Goal: Transaction & Acquisition: Obtain resource

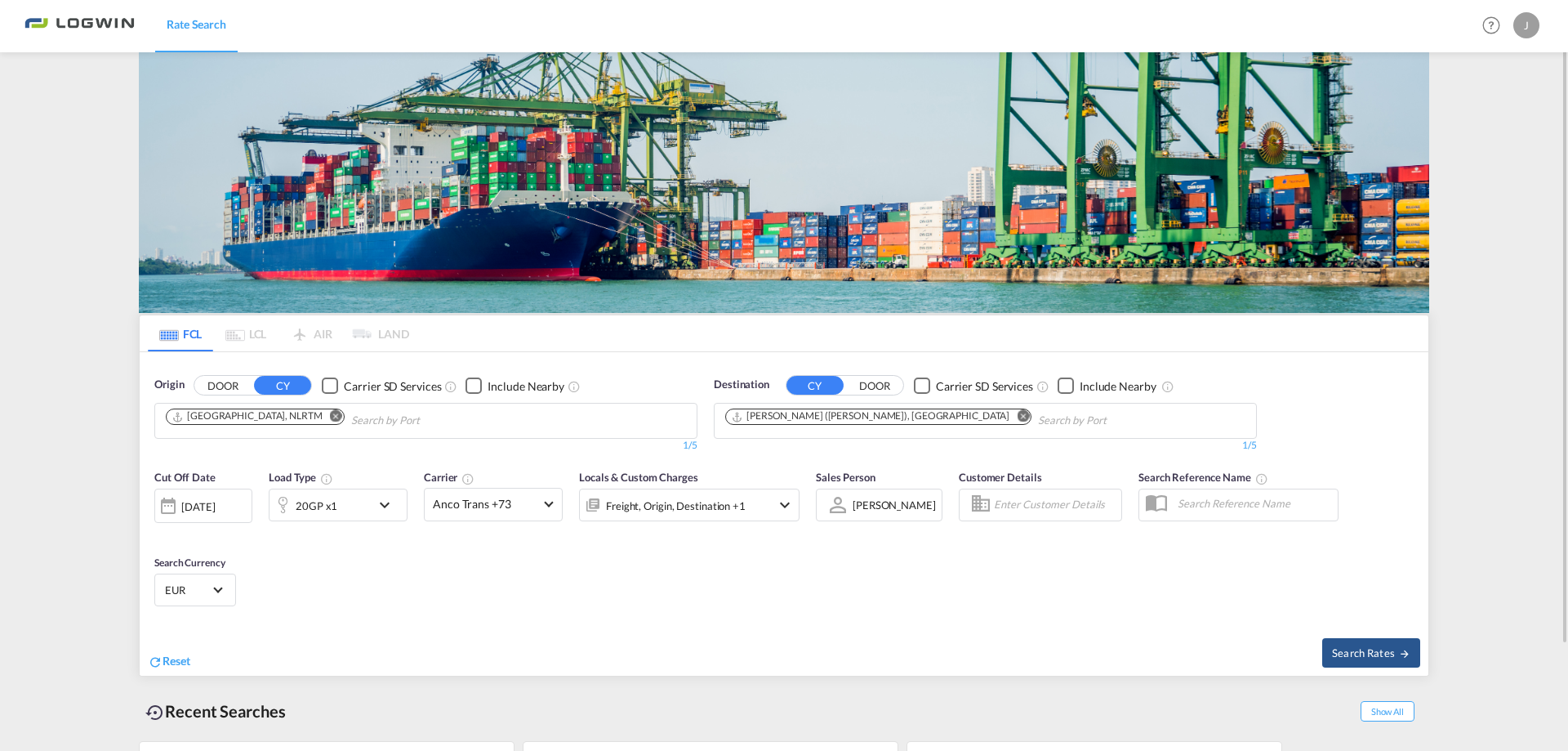
click at [330, 415] on md-icon "Remove" at bounding box center [335, 415] width 12 height 12
click at [298, 415] on input "Chips input." at bounding box center [242, 420] width 155 height 26
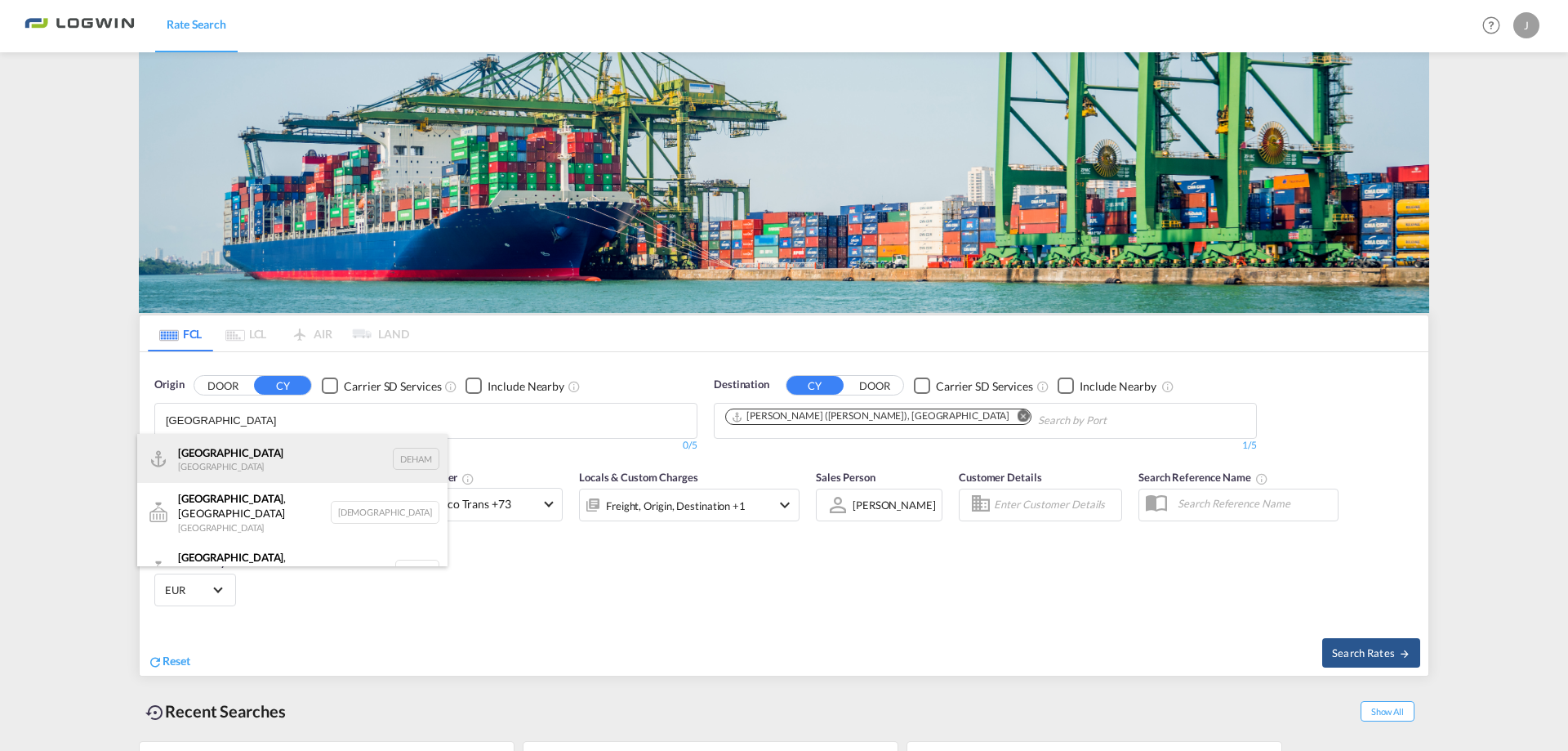
type input "[GEOGRAPHIC_DATA]"
drag, startPoint x: 281, startPoint y: 453, endPoint x: 492, endPoint y: 448, distance: 211.1
click at [279, 456] on div "[GEOGRAPHIC_DATA] [GEOGRAPHIC_DATA] DEHAM" at bounding box center [292, 458] width 311 height 49
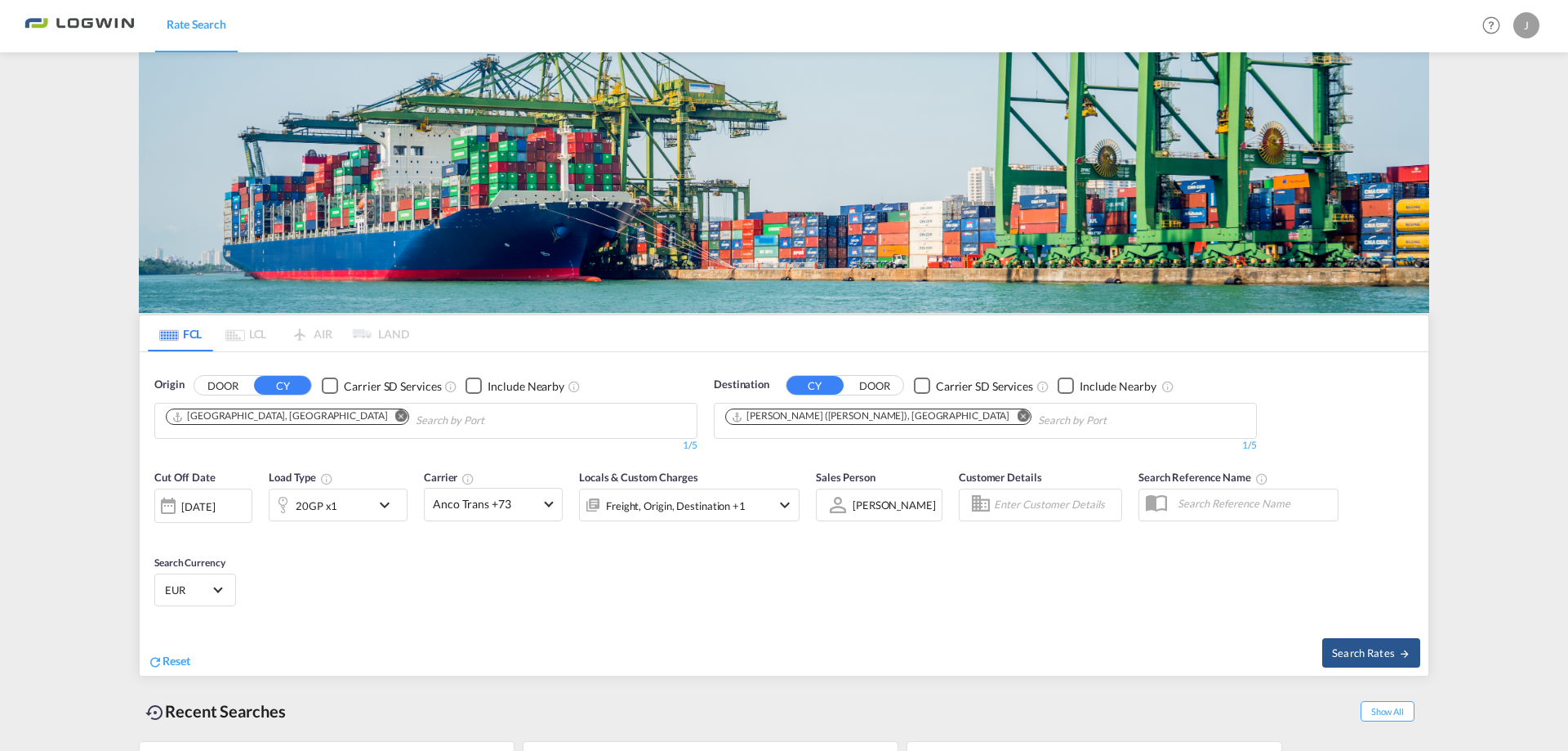
click at [1017, 412] on md-icon "Remove" at bounding box center [1023, 415] width 12 height 12
click at [817, 421] on body "Rate Search Rate Search Help Resources Product Release J My Profile Logout FCL …" at bounding box center [784, 376] width 1568 height 751
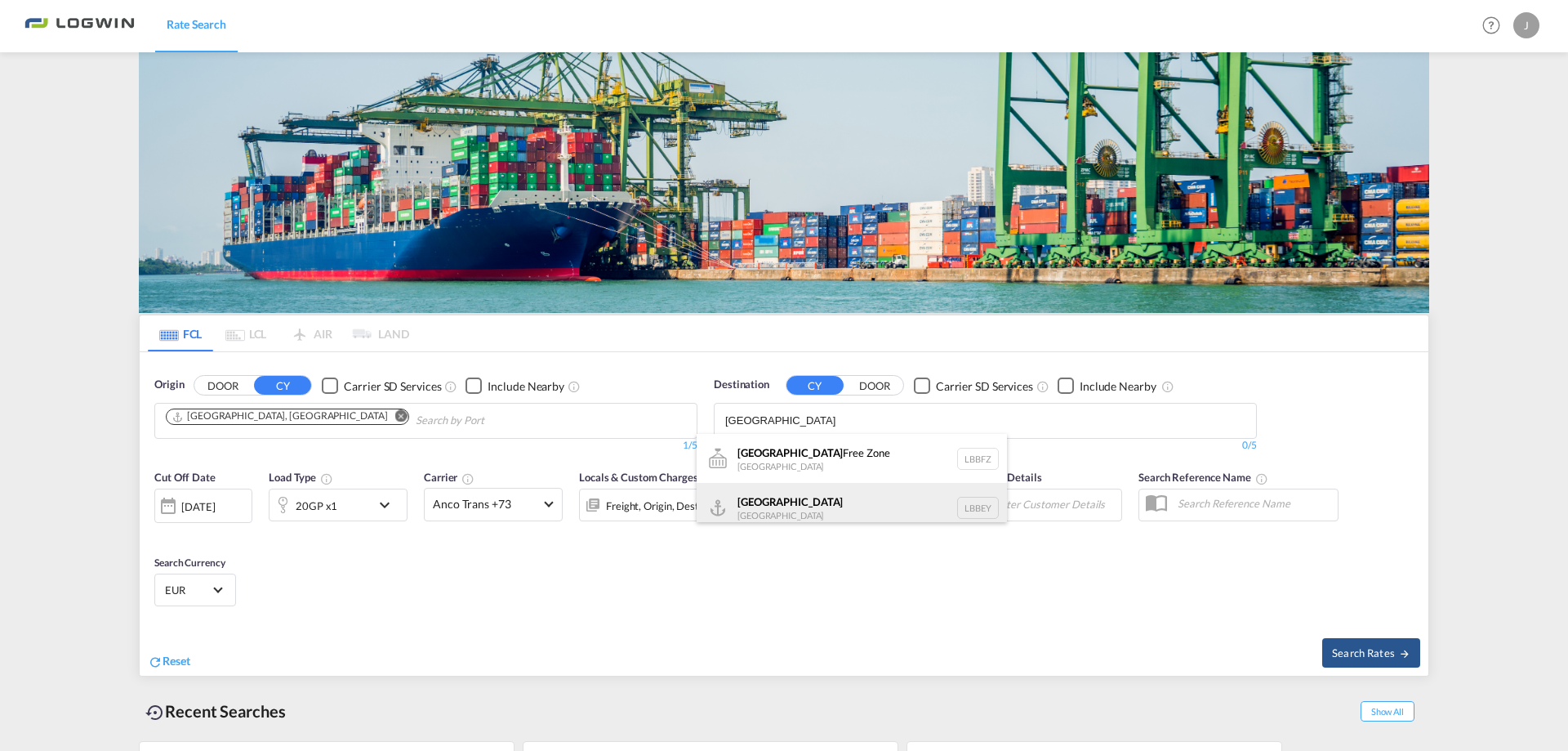
type input "[GEOGRAPHIC_DATA]"
click at [786, 501] on div "Beirut [GEOGRAPHIC_DATA] LBBEY" at bounding box center [851, 508] width 311 height 49
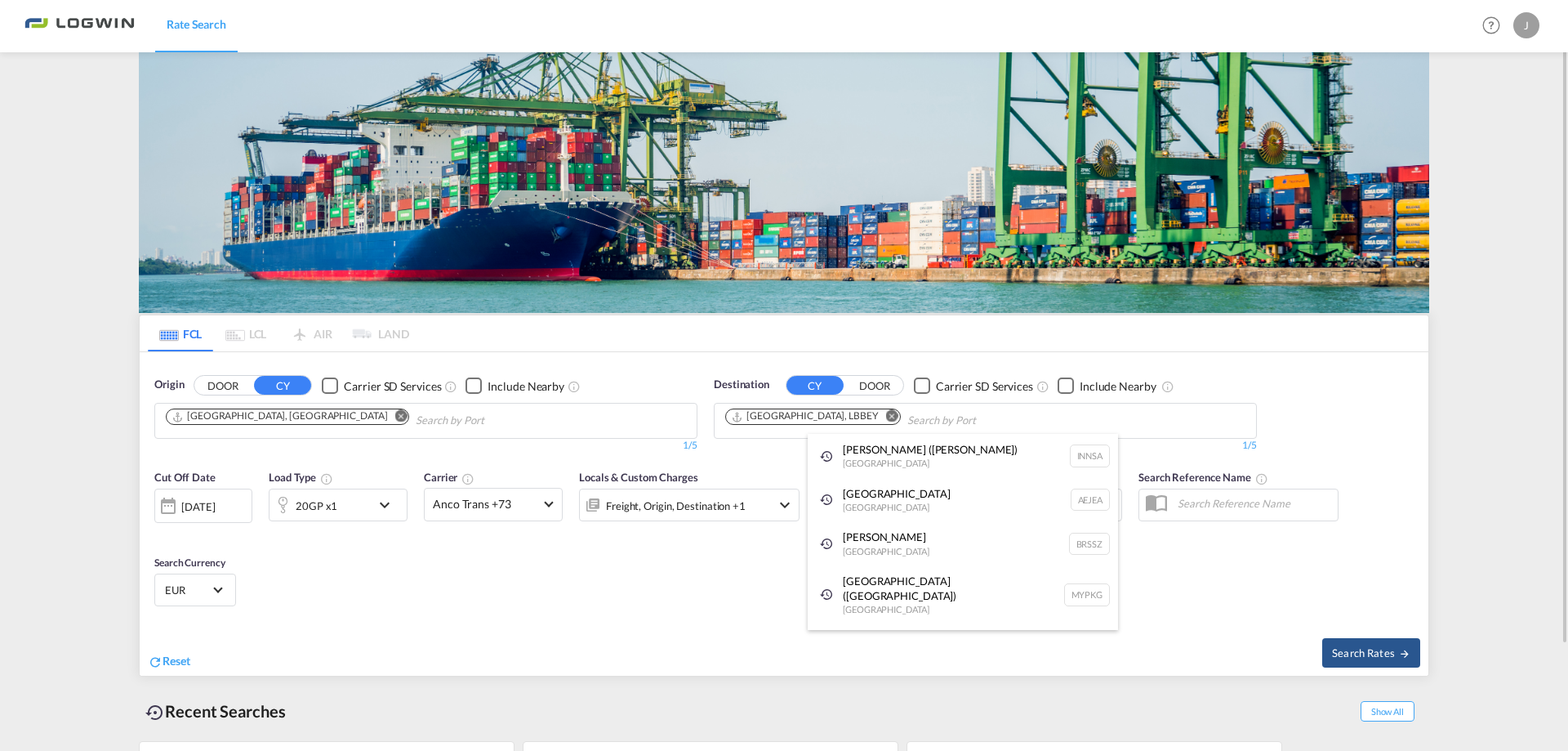
drag, startPoint x: 412, startPoint y: 495, endPoint x: 373, endPoint y: 514, distance: 43.4
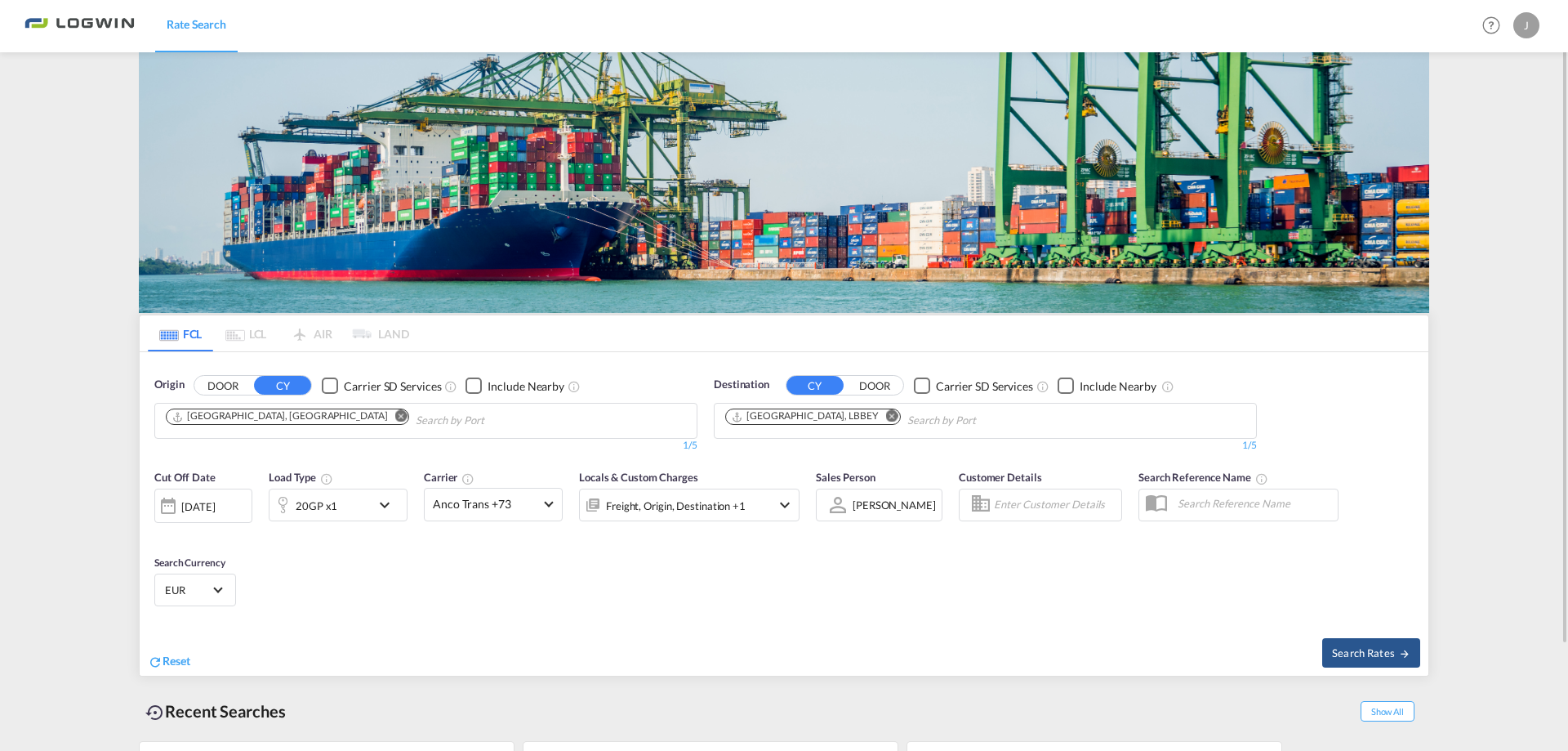
click at [373, 514] on div "20GP x1" at bounding box center [338, 505] width 139 height 32
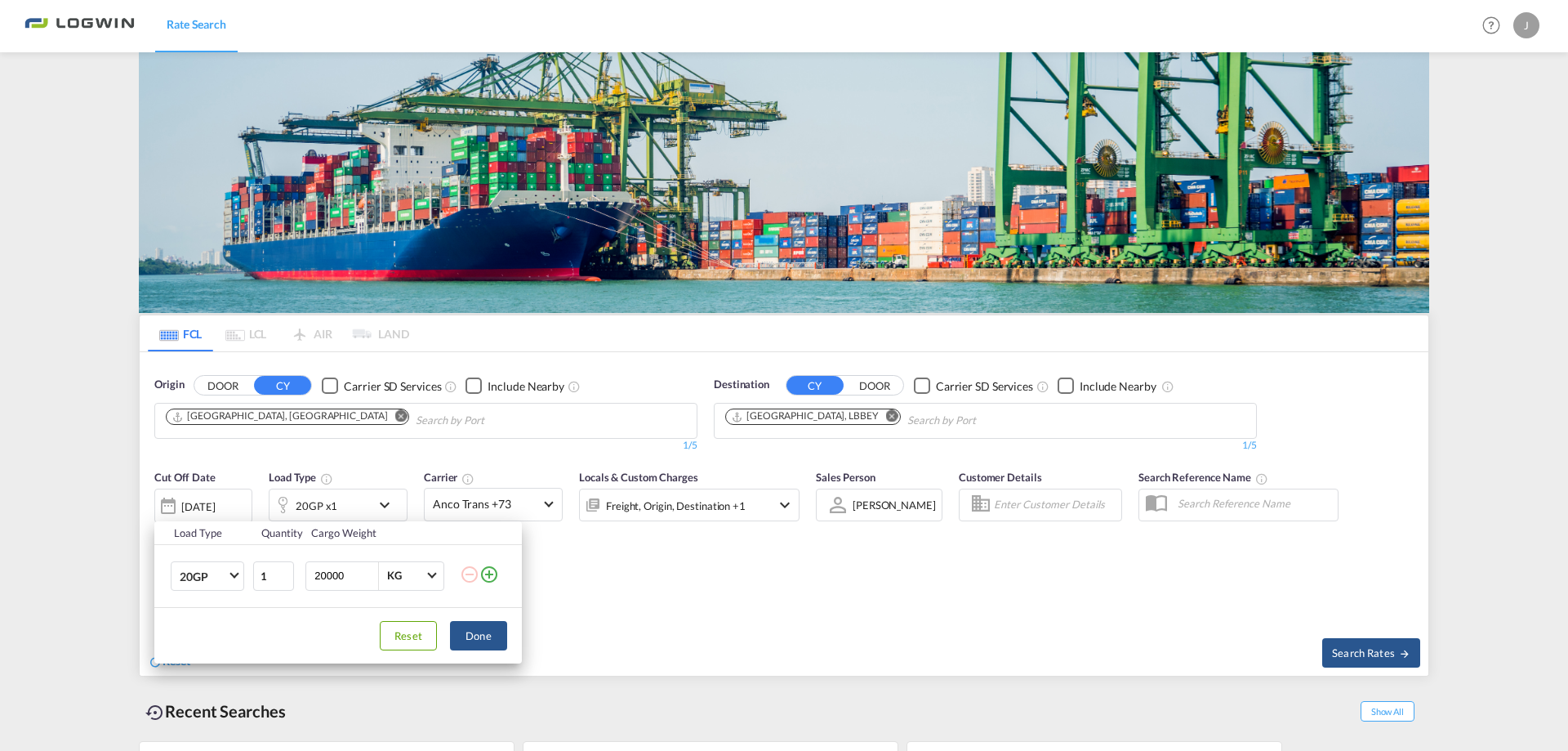
click at [220, 591] on td "20GP 20GP 40GP 40HC 45HC 20RE 40RE 40HR 20OT 40OT 20FR 40FR 40NR 20NR 45S 20TK …" at bounding box center [202, 575] width 97 height 63
click at [227, 572] on md-select-value "20GP" at bounding box center [210, 575] width 66 height 28
click at [225, 605] on md-option "40GP" at bounding box center [221, 592] width 111 height 39
click at [503, 649] on button "Done" at bounding box center [478, 635] width 57 height 29
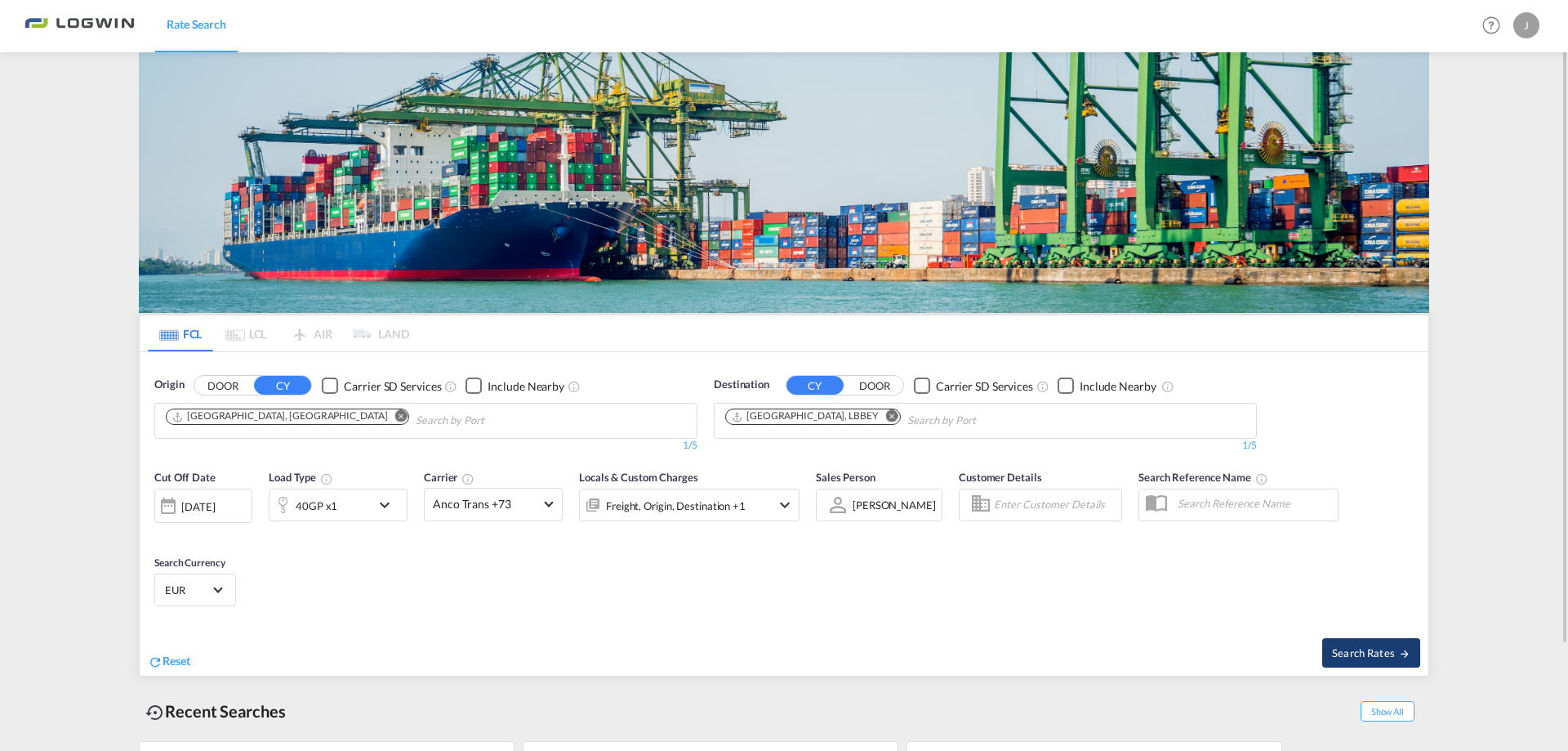
click at [1327, 640] on button "Search Rates" at bounding box center [1370, 652] width 98 height 29
type input "DEHAM to LBBEY / [DATE]"
